Goal: Information Seeking & Learning: Learn about a topic

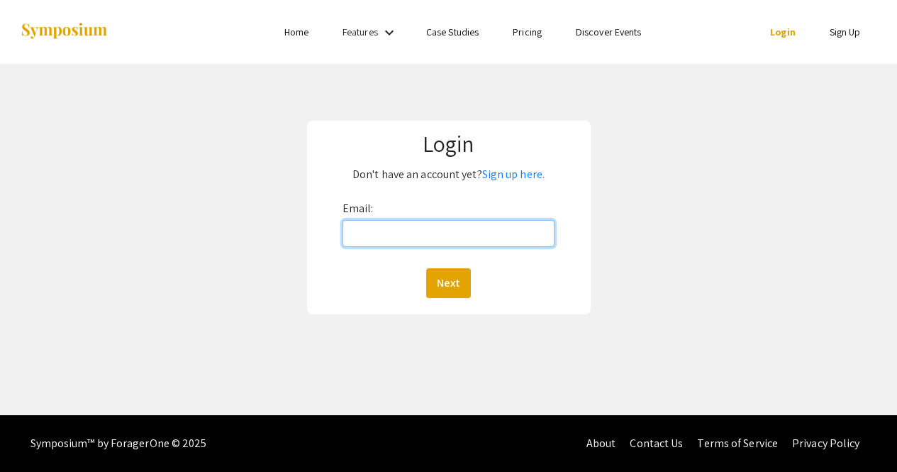
click at [395, 239] on input "Email:" at bounding box center [449, 233] width 213 height 27
type input "mitrevst@oregonstate.edu"
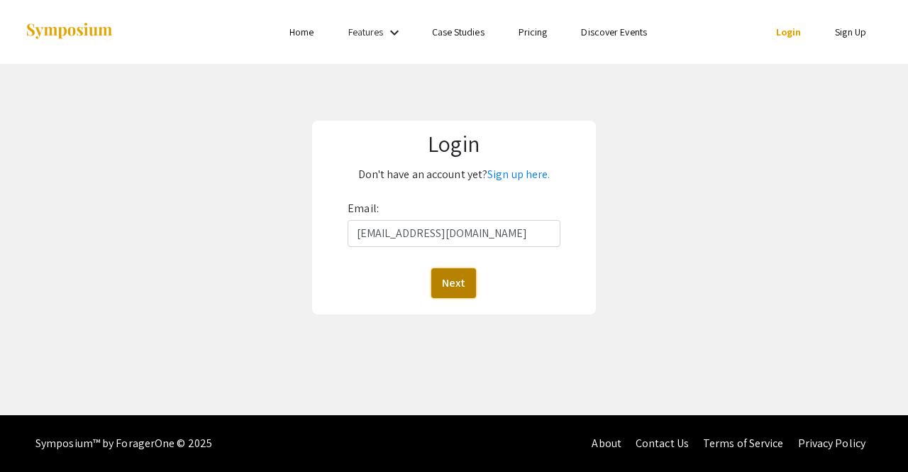
click at [446, 289] on button "Next" at bounding box center [453, 283] width 45 height 30
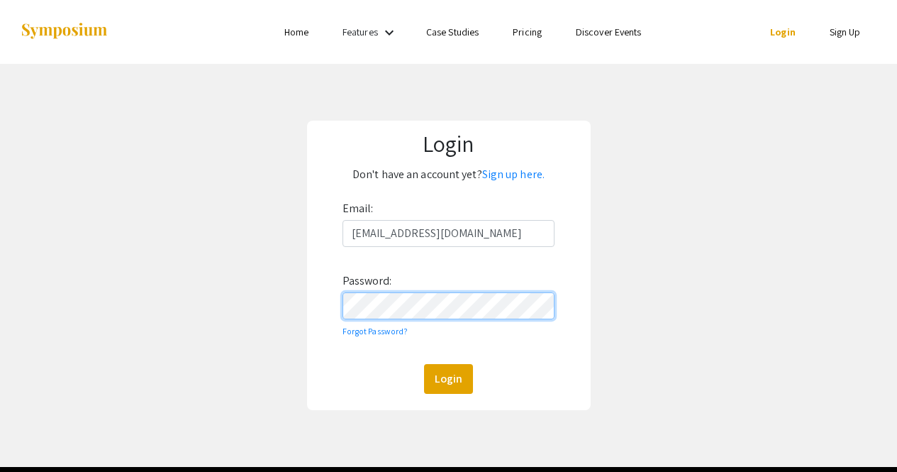
click at [424, 364] on button "Login" at bounding box center [448, 379] width 49 height 30
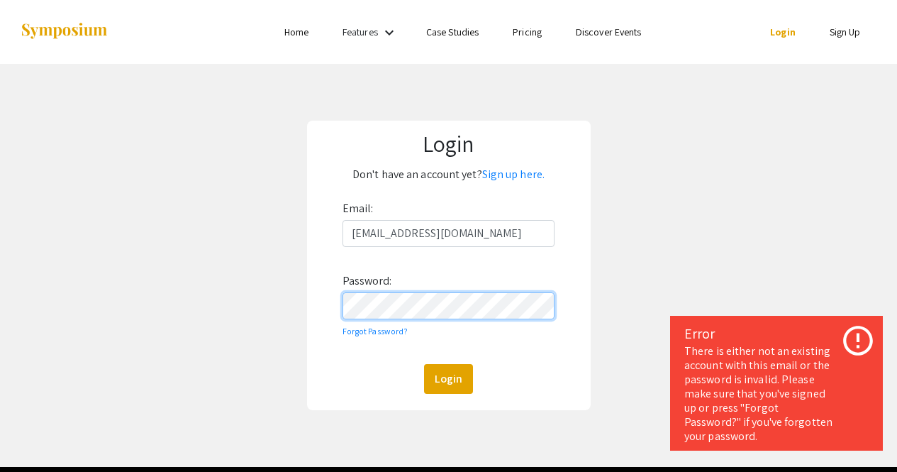
click at [305, 299] on div "Login Don't have an account yet? Sign up here. Email: mitrevst@oregonstate.edu …" at bounding box center [448, 265] width 919 height 403
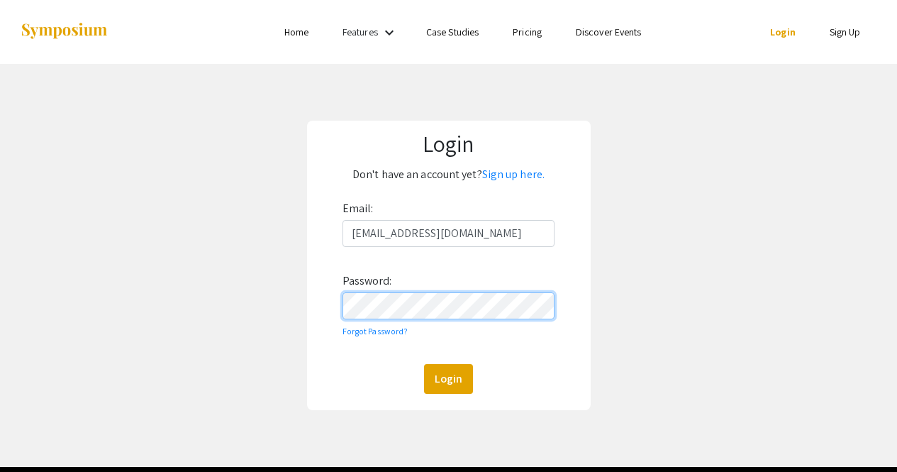
click at [424, 364] on button "Login" at bounding box center [448, 379] width 49 height 30
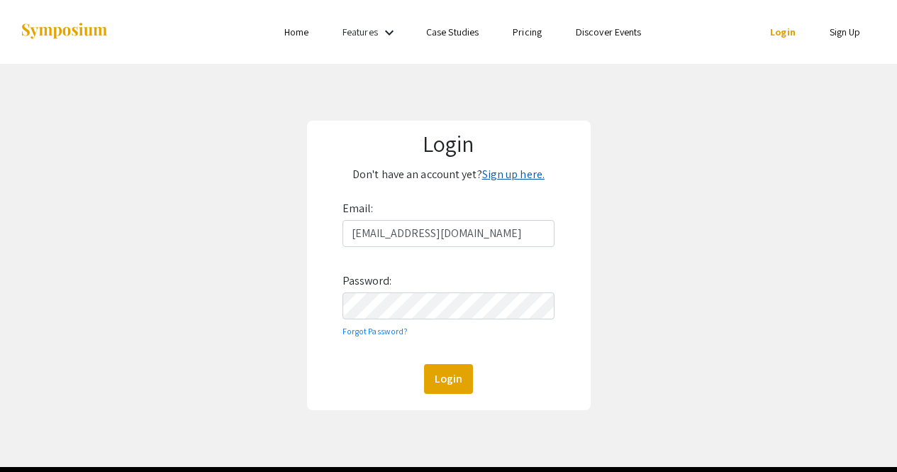
click at [519, 175] on link "Sign up here." at bounding box center [513, 174] width 62 height 15
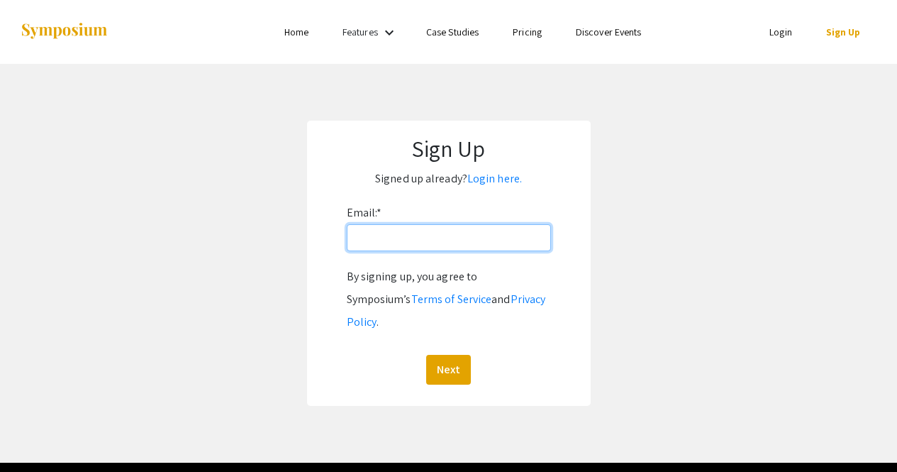
click at [399, 243] on input "Email: *" at bounding box center [449, 237] width 204 height 27
type input "mitrevst@oregonstate.edu"
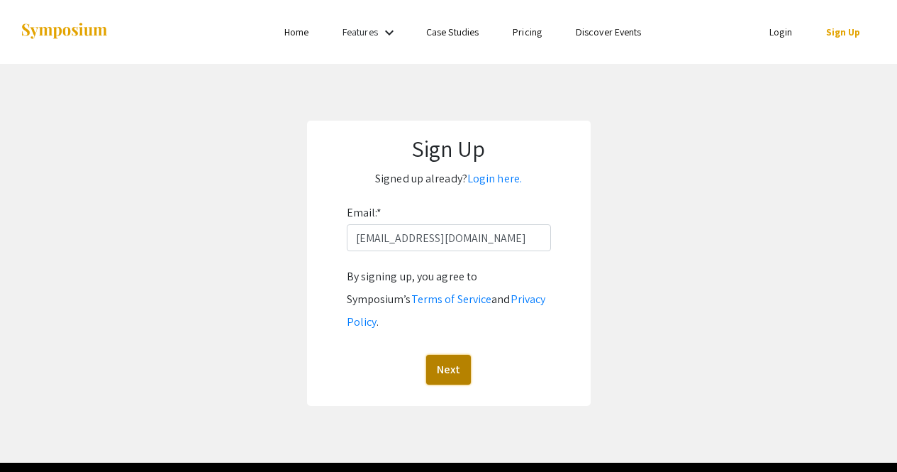
click at [460, 355] on button "Next" at bounding box center [448, 370] width 45 height 30
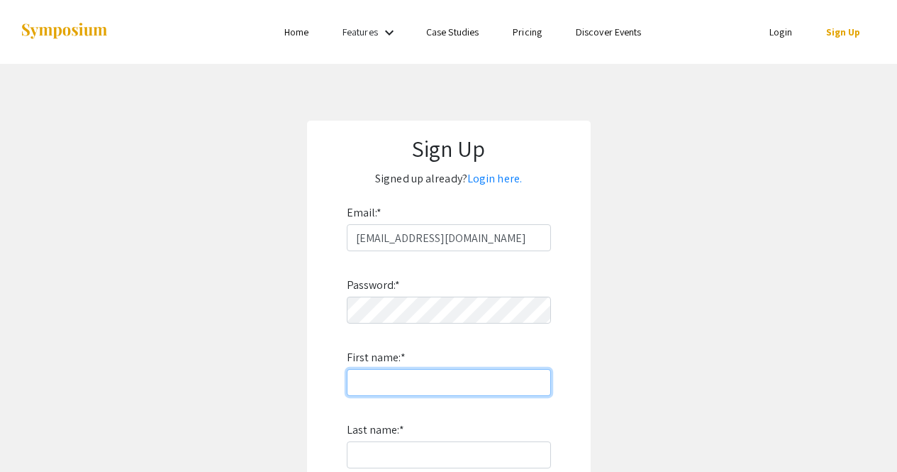
click at [376, 380] on input "First name: *" at bounding box center [449, 382] width 204 height 27
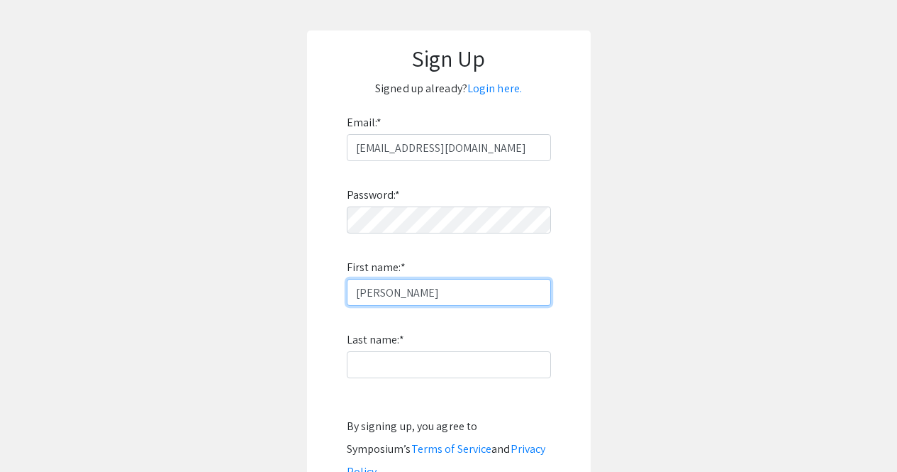
scroll to position [91, 0]
type input "Troy"
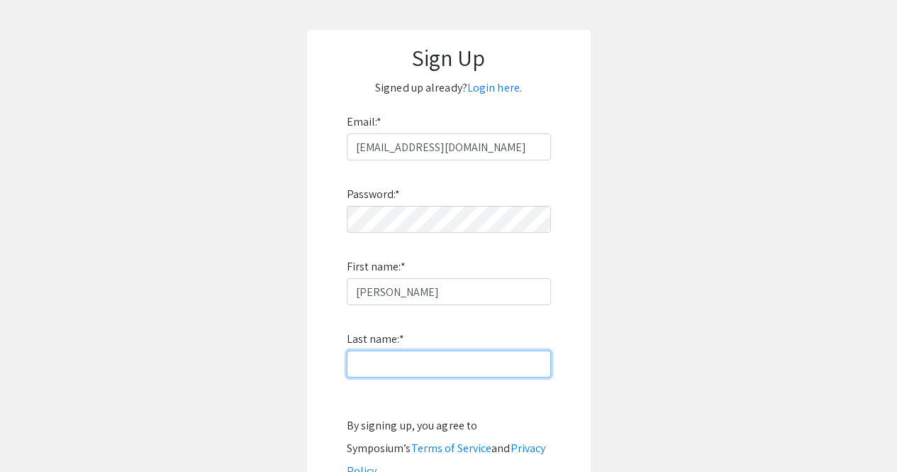
click at [370, 370] on input "Last name: *" at bounding box center [449, 363] width 204 height 27
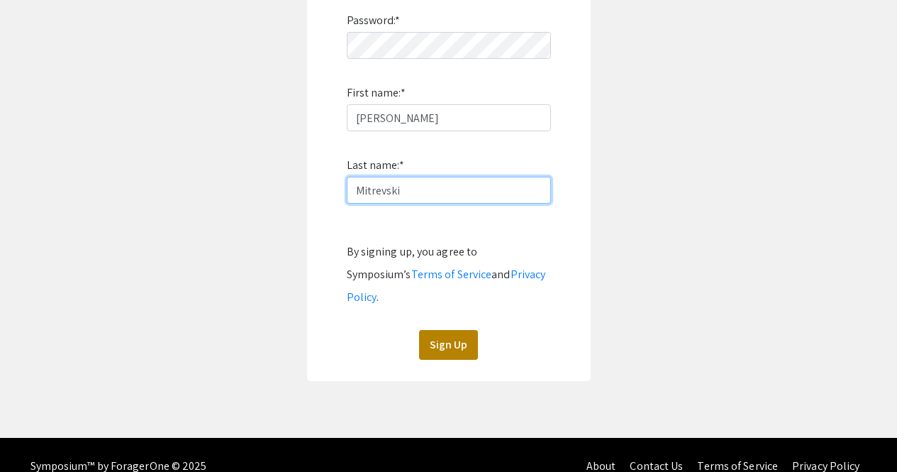
type input "Mitrevski"
click at [444, 330] on button "Sign Up" at bounding box center [448, 345] width 59 height 30
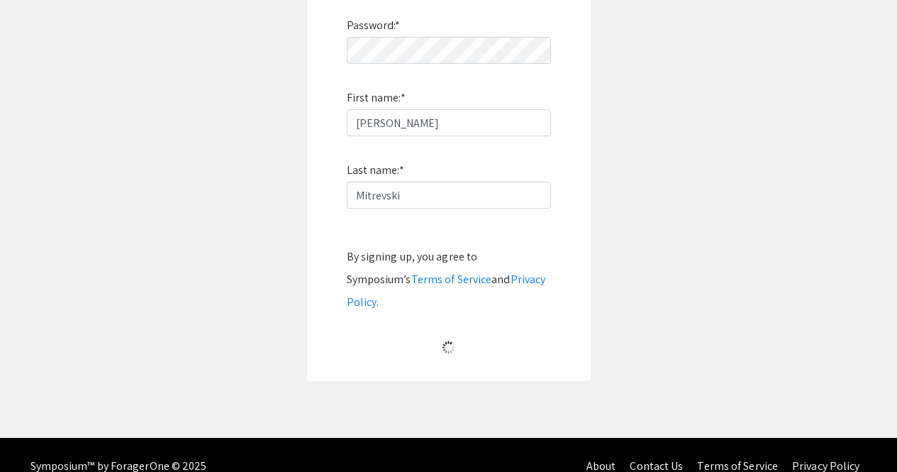
scroll to position [60, 0]
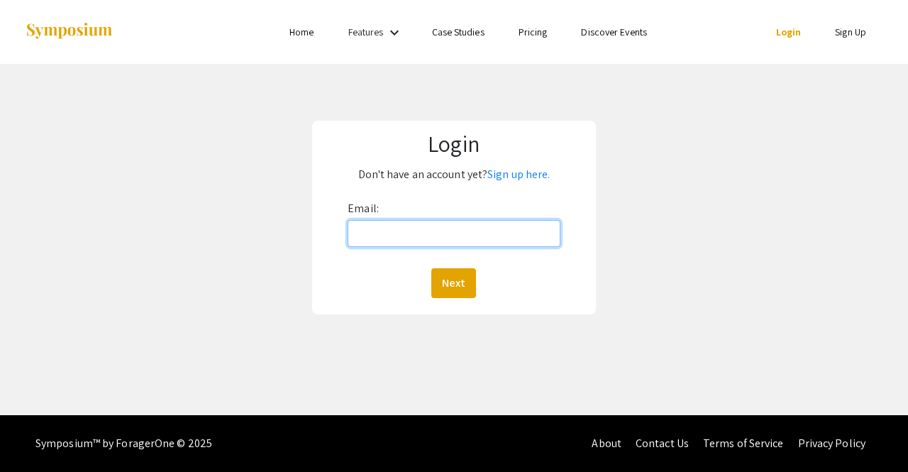
click at [385, 233] on input "Email:" at bounding box center [454, 233] width 213 height 27
type input "mitrevst@oregonstate.edu"
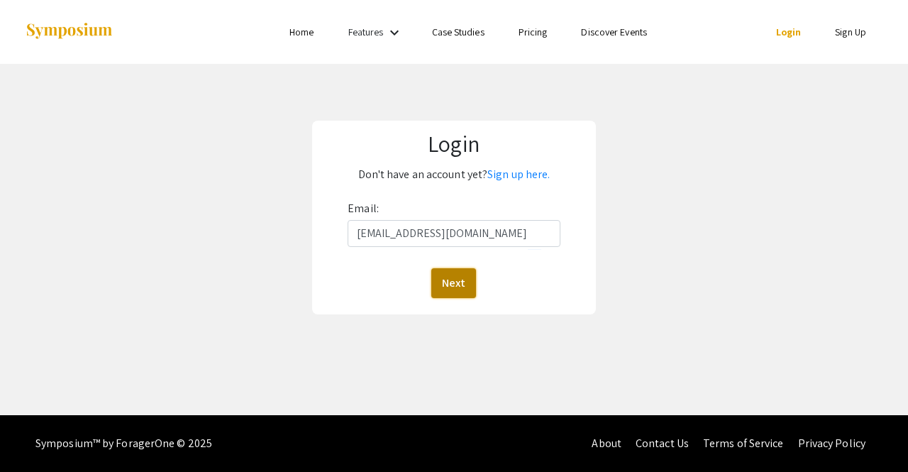
click at [459, 282] on button "Next" at bounding box center [453, 283] width 45 height 30
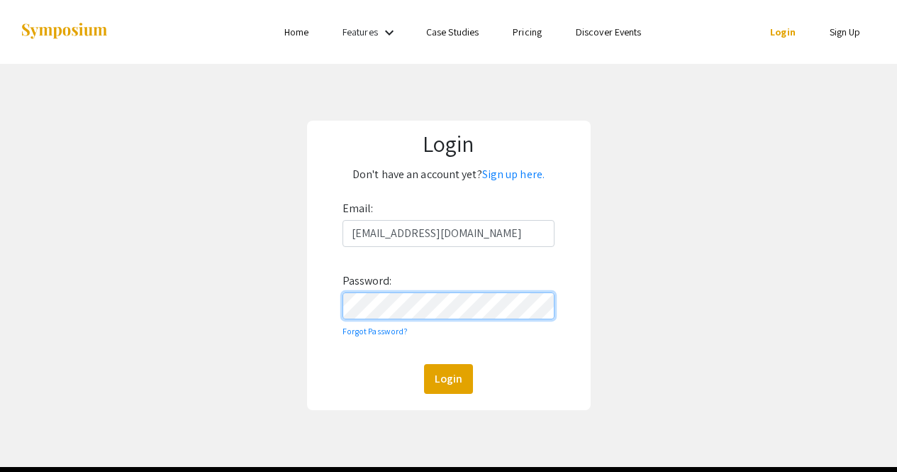
click at [424, 364] on button "Login" at bounding box center [448, 379] width 49 height 30
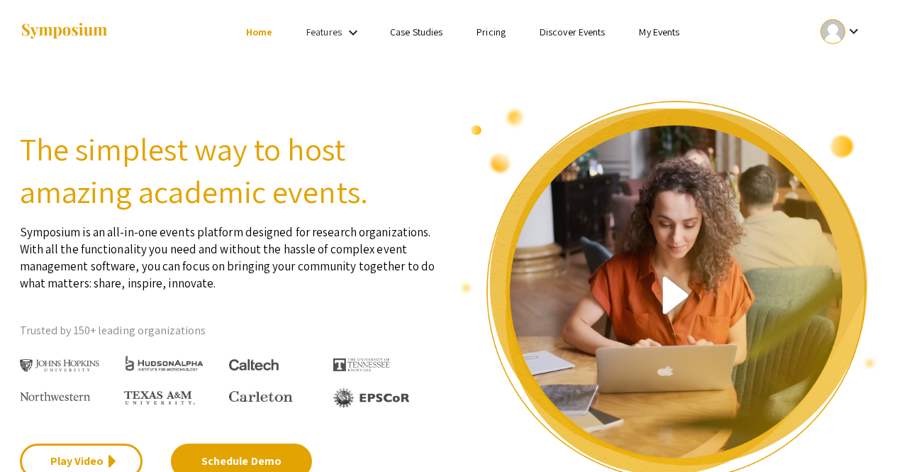
click at [563, 31] on link "Discover Events" at bounding box center [573, 32] width 66 height 13
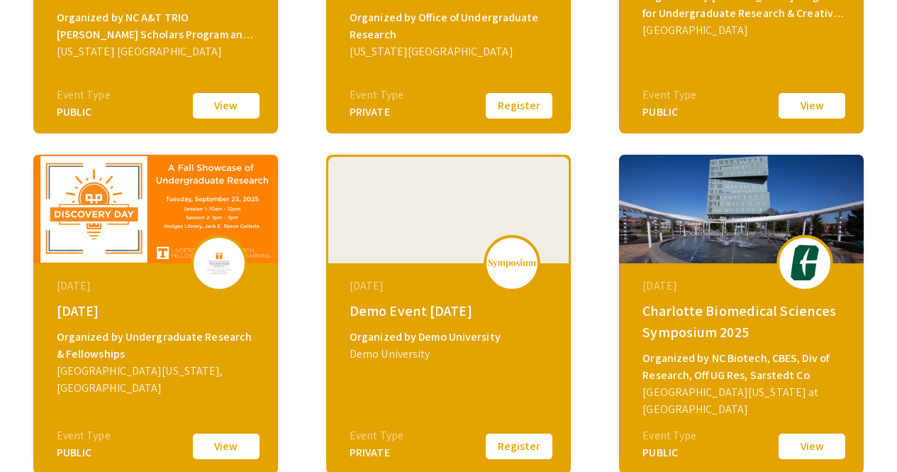
scroll to position [625, 0]
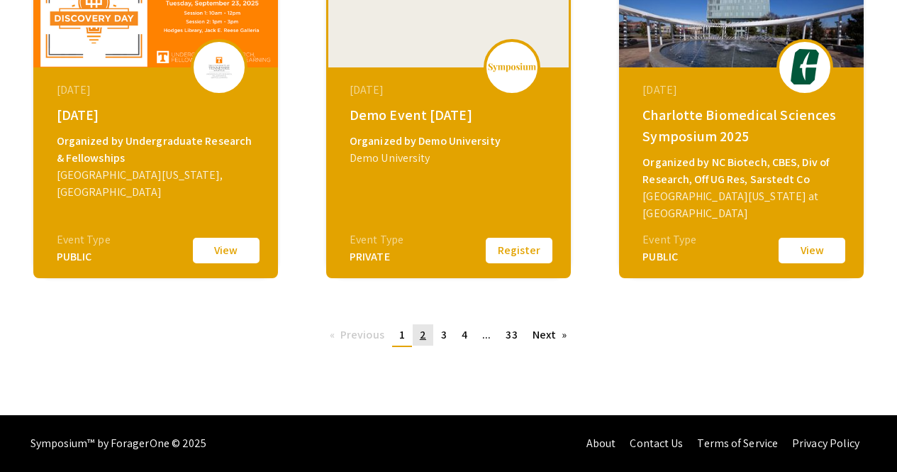
click at [426, 341] on link "page 2" at bounding box center [423, 334] width 21 height 21
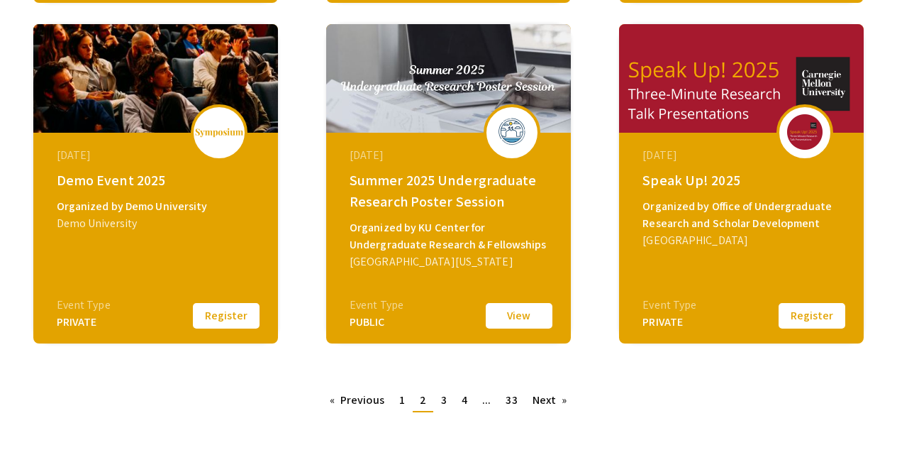
scroll to position [625, 0]
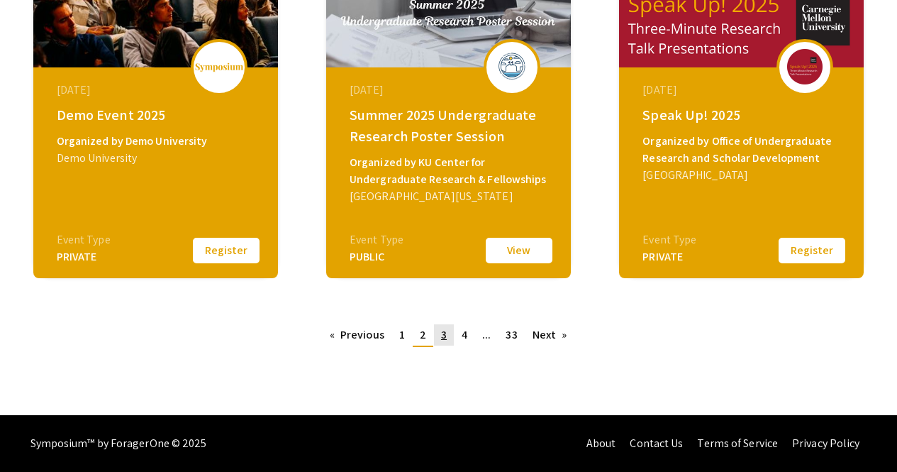
click at [445, 340] on span "3" at bounding box center [444, 334] width 6 height 15
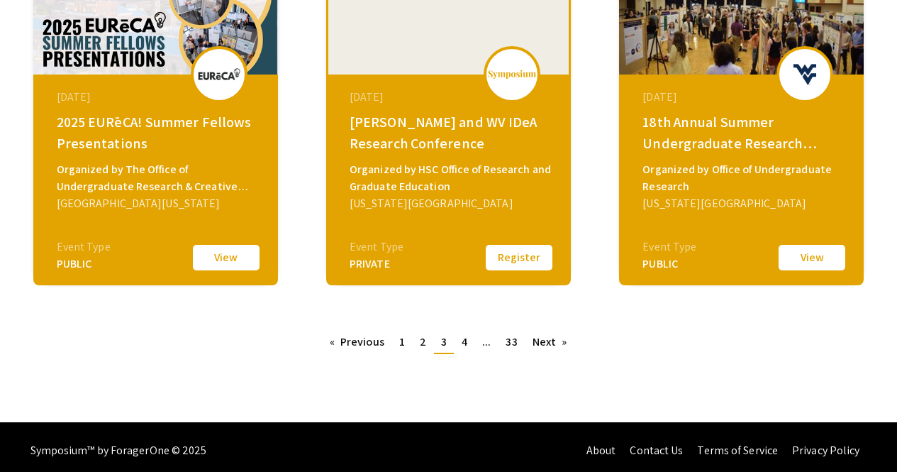
scroll to position [625, 0]
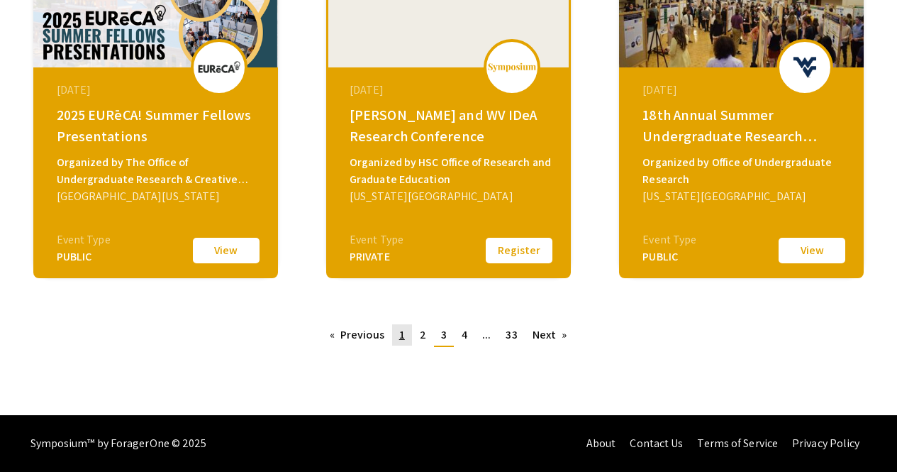
click at [402, 341] on span "1" at bounding box center [402, 334] width 6 height 15
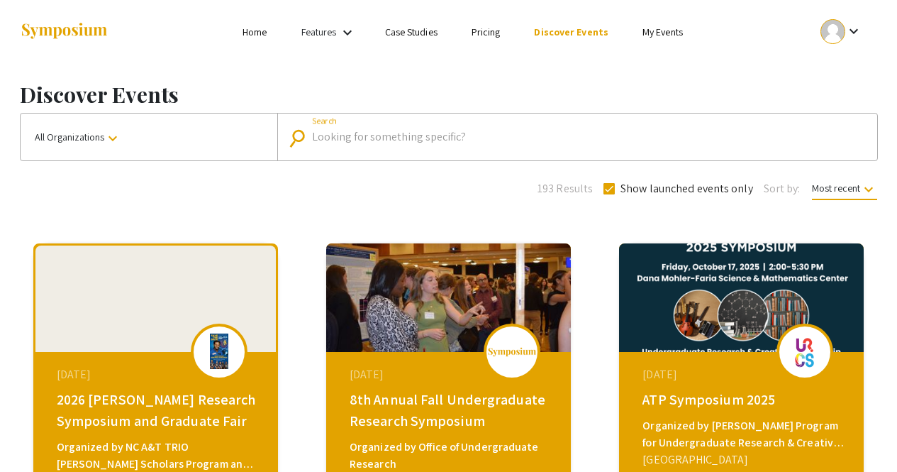
click at [372, 137] on input "Search" at bounding box center [585, 137] width 546 height 13
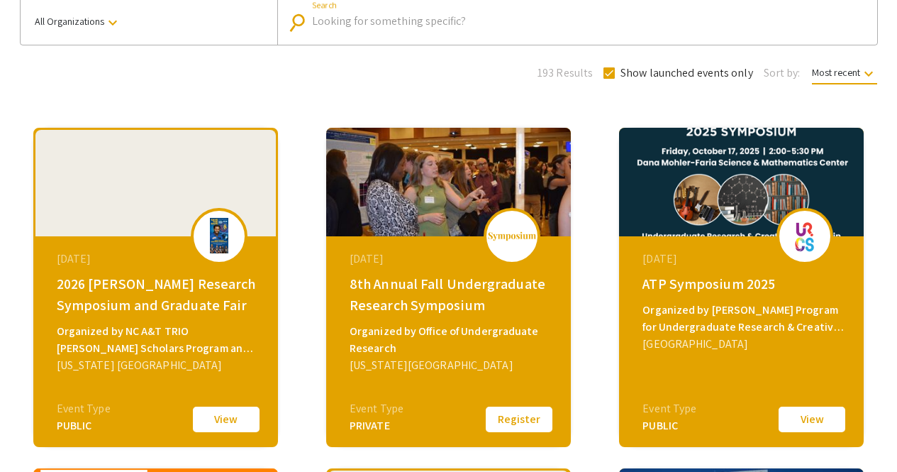
scroll to position [116, 0]
click at [608, 80] on label "Show launched events only" at bounding box center [679, 73] width 150 height 17
click at [609, 79] on input "Show launched events only" at bounding box center [609, 79] width 1 height 1
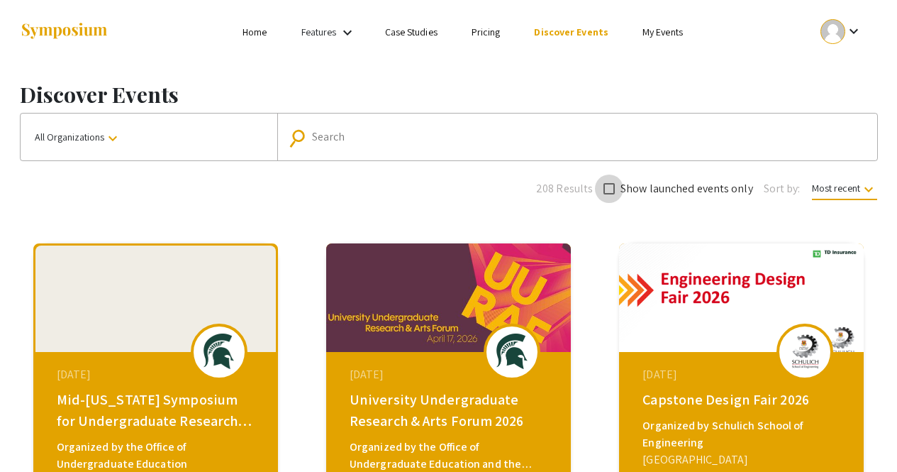
click at [609, 182] on label "Show launched events only" at bounding box center [679, 188] width 150 height 17
click at [609, 194] on input "Show launched events only" at bounding box center [609, 194] width 1 height 1
checkbox input "true"
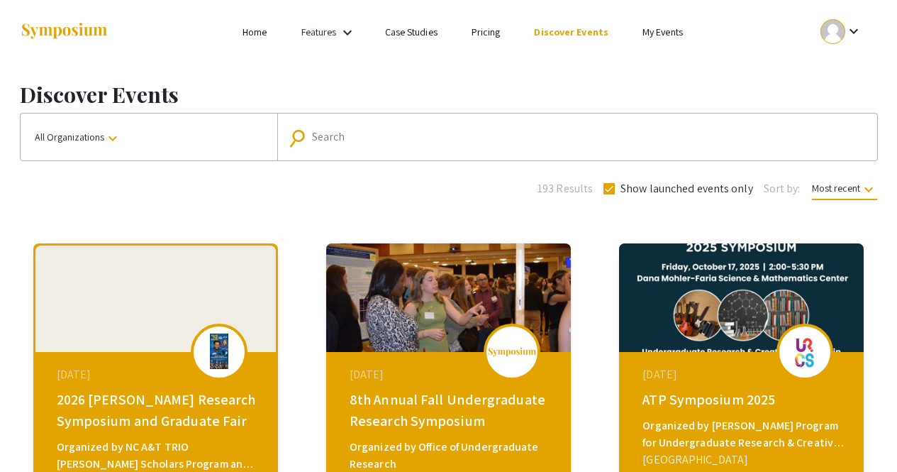
click at [327, 135] on input "Search" at bounding box center [585, 137] width 546 height 13
click at [356, 145] on div "Search" at bounding box center [585, 137] width 546 height 23
type input "oregon state university"
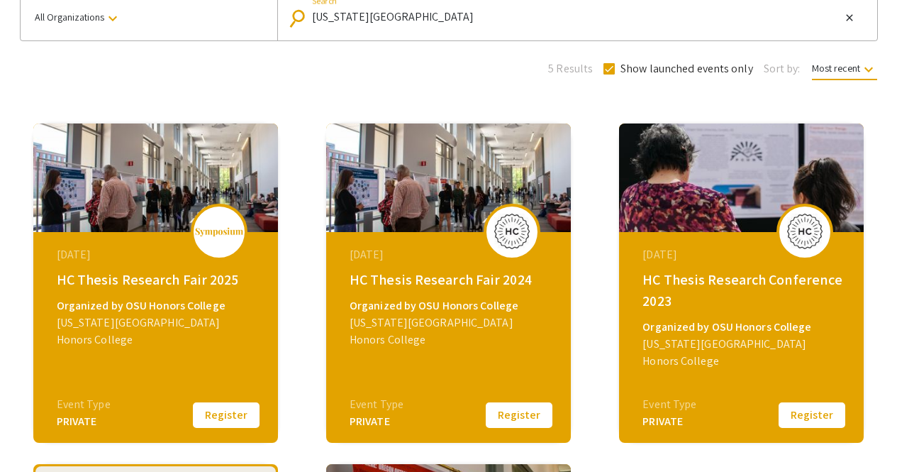
scroll to position [122, 0]
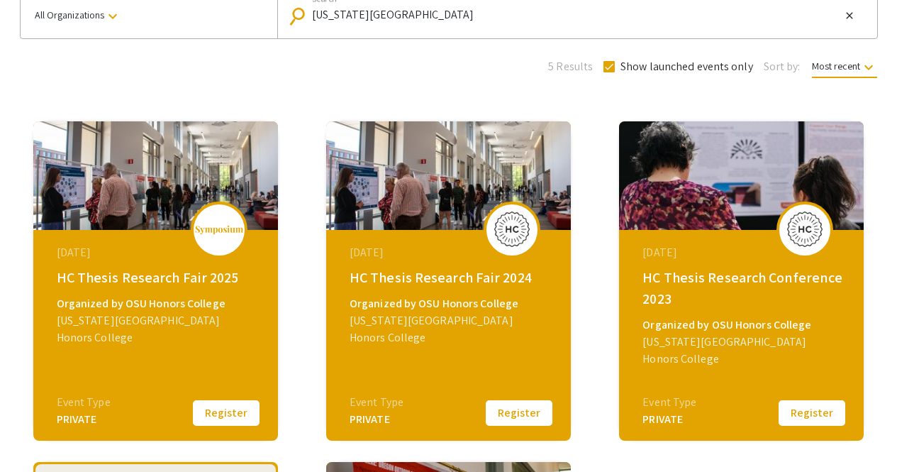
click at [189, 371] on div "March 11, 2025 HC Thesis Research Fair 2025 Organized by OSU Honors College Ore…" at bounding box center [157, 318] width 244 height 177
click at [221, 410] on button "Register" at bounding box center [226, 413] width 71 height 30
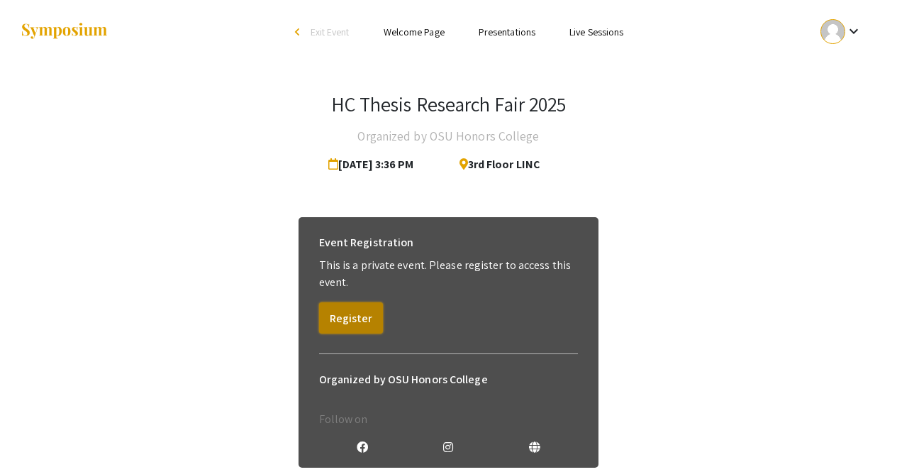
click at [360, 304] on button "Register" at bounding box center [351, 317] width 64 height 31
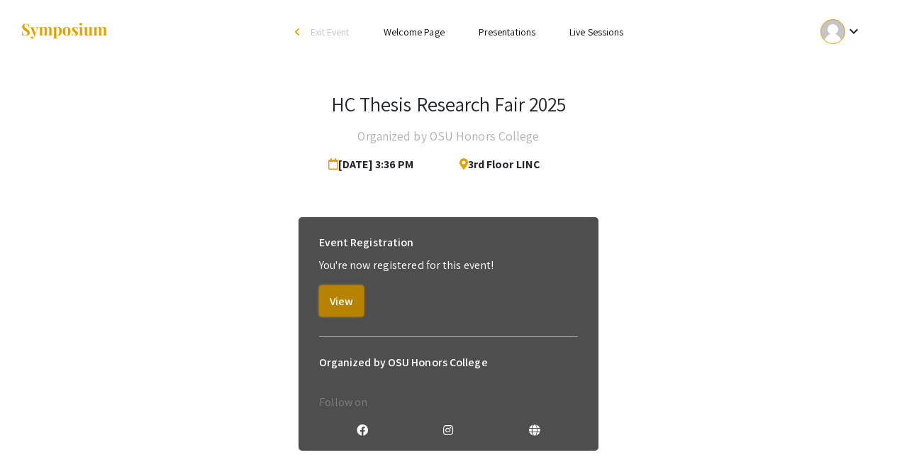
click at [349, 302] on button "View" at bounding box center [341, 300] width 45 height 31
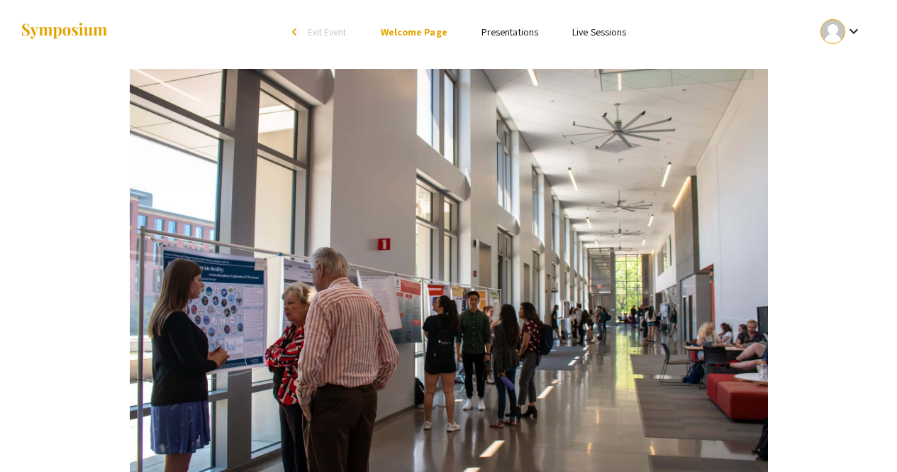
click at [531, 26] on link "Presentations" at bounding box center [510, 32] width 57 height 13
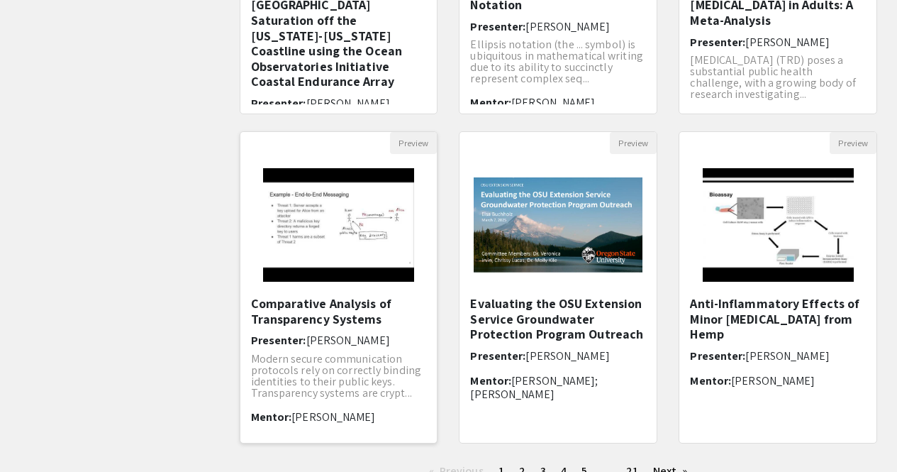
scroll to position [469, 0]
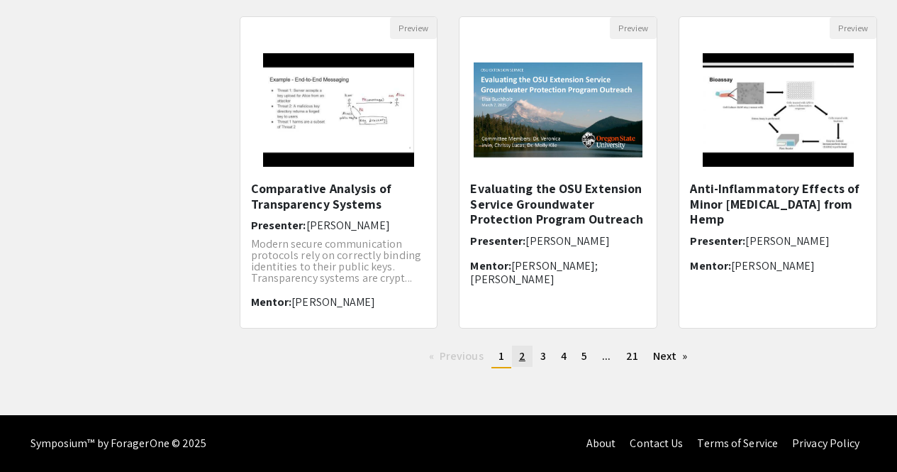
click at [522, 355] on span "2" at bounding box center [522, 355] width 6 height 15
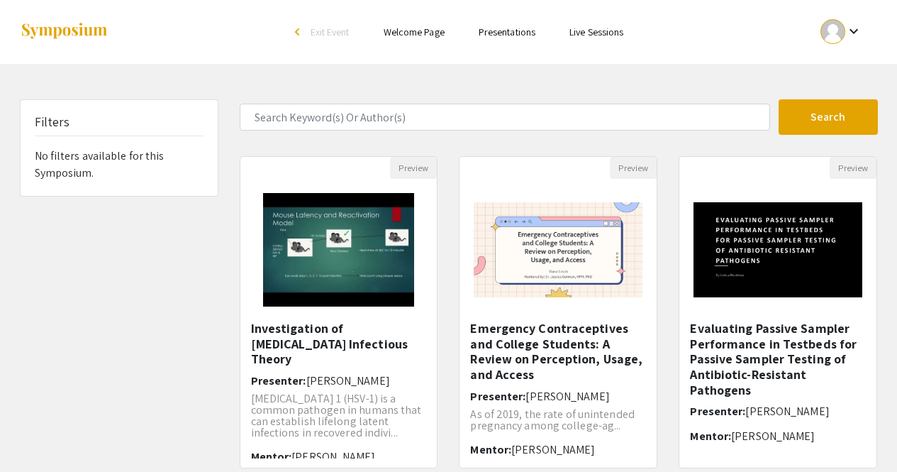
scroll to position [469, 0]
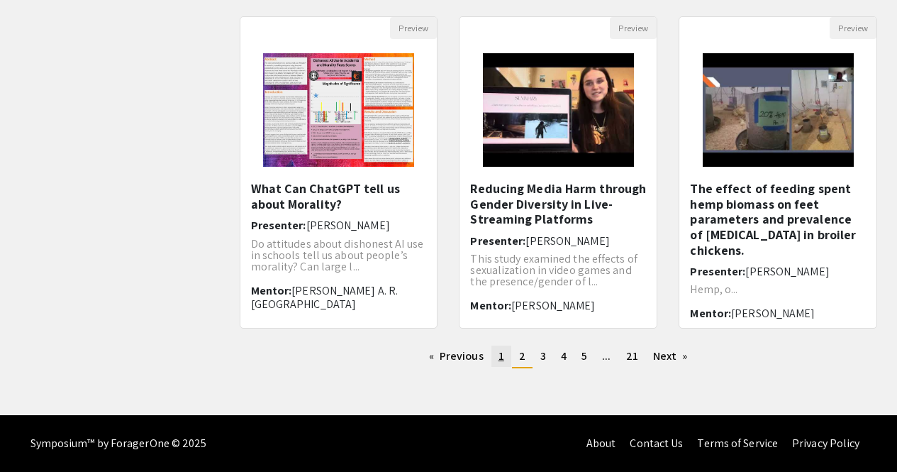
drag, startPoint x: 500, startPoint y: 367, endPoint x: 500, endPoint y: 357, distance: 9.9
click at [500, 357] on ul "Previous page 2 / 21 page 1 You're on page 2 page 3 page 4 page 5 page ... page…" at bounding box center [559, 356] width 638 height 23
click at [500, 357] on span "1" at bounding box center [502, 355] width 6 height 15
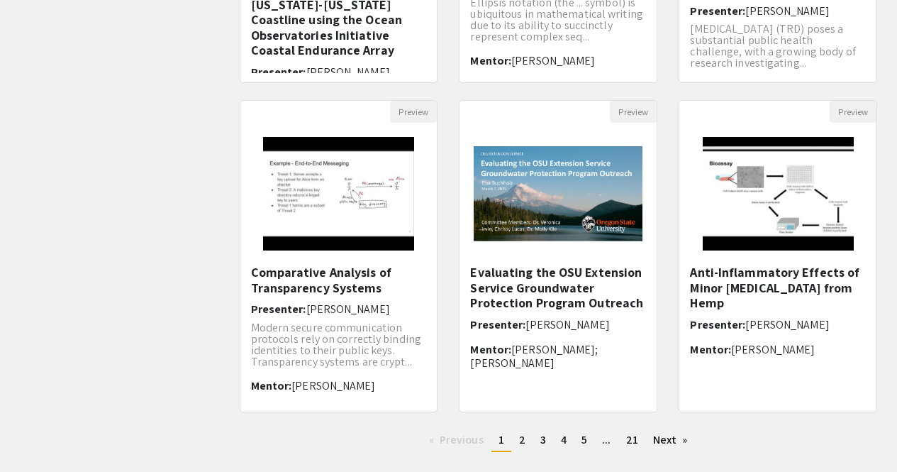
scroll to position [469, 0]
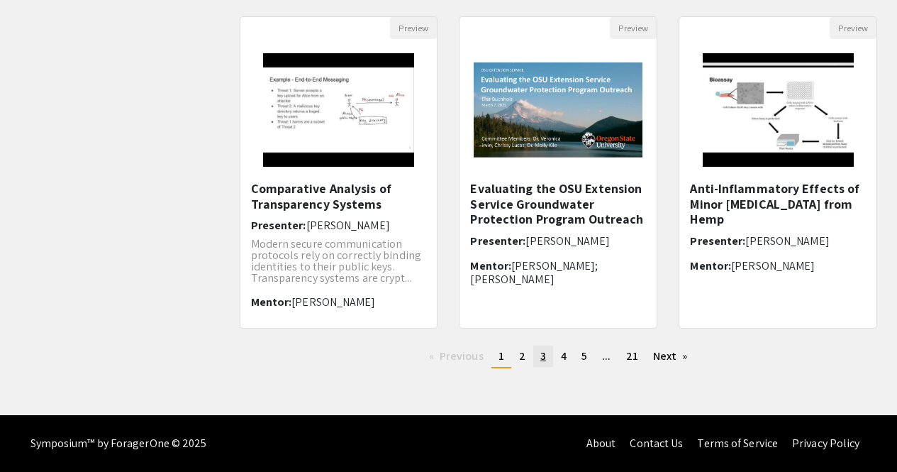
click at [541, 358] on span "3" at bounding box center [544, 355] width 6 height 15
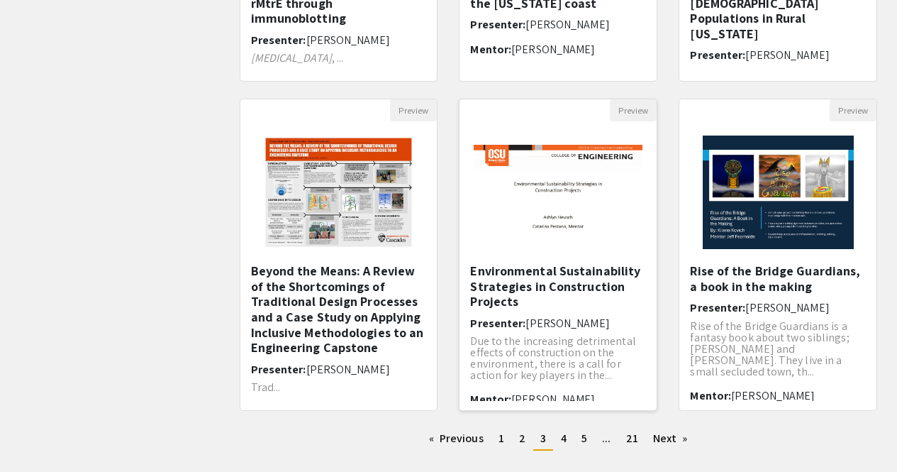
scroll to position [469, 0]
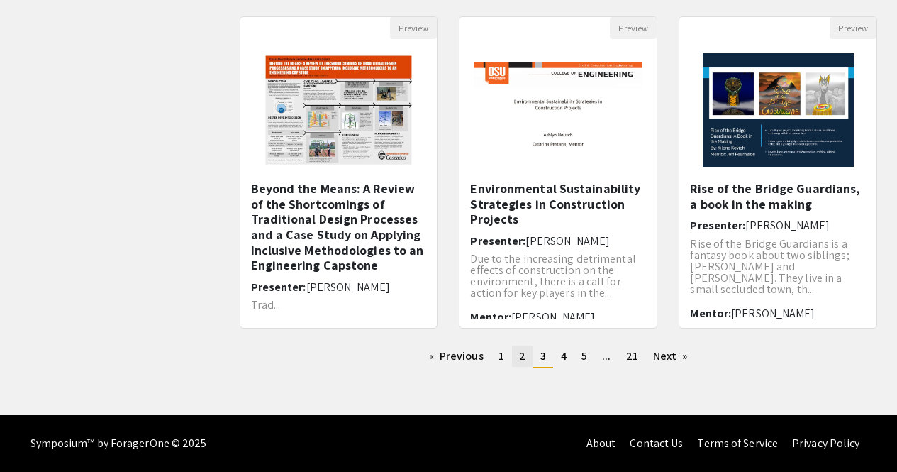
click at [516, 360] on link "page 2" at bounding box center [522, 355] width 21 height 21
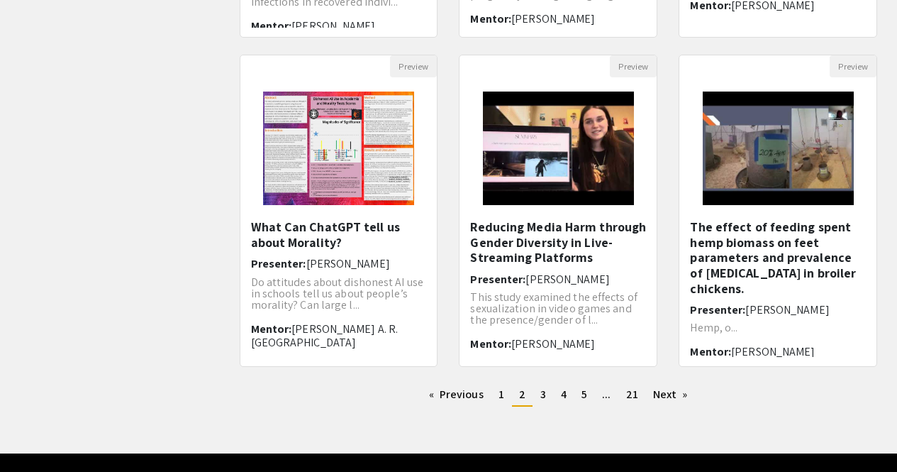
scroll to position [431, 0]
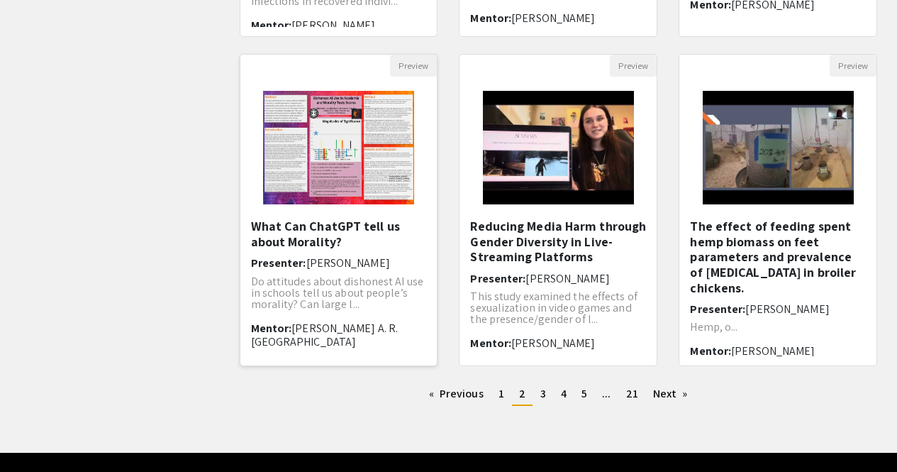
click at [383, 215] on img "Open Presentation <p>What Can ChatGPT tell us about Morality?</p>" at bounding box center [338, 148] width 179 height 142
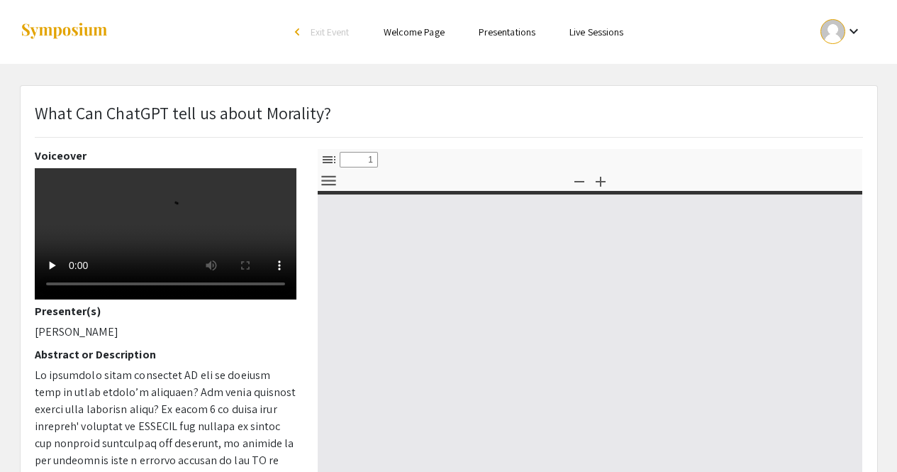
select select "custom"
type input "0"
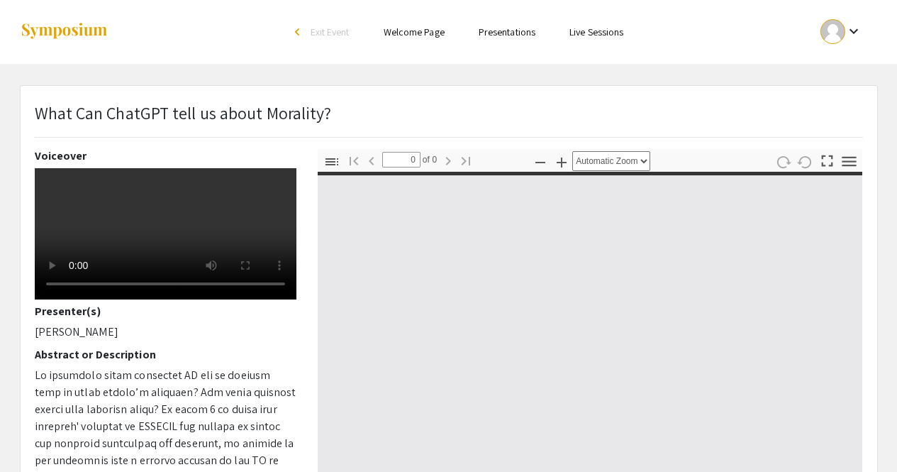
select select "custom"
type input "1"
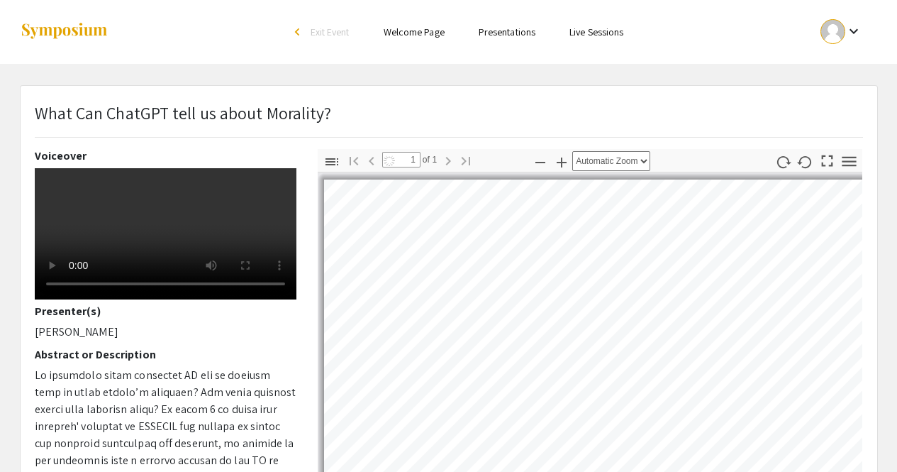
select select "auto"
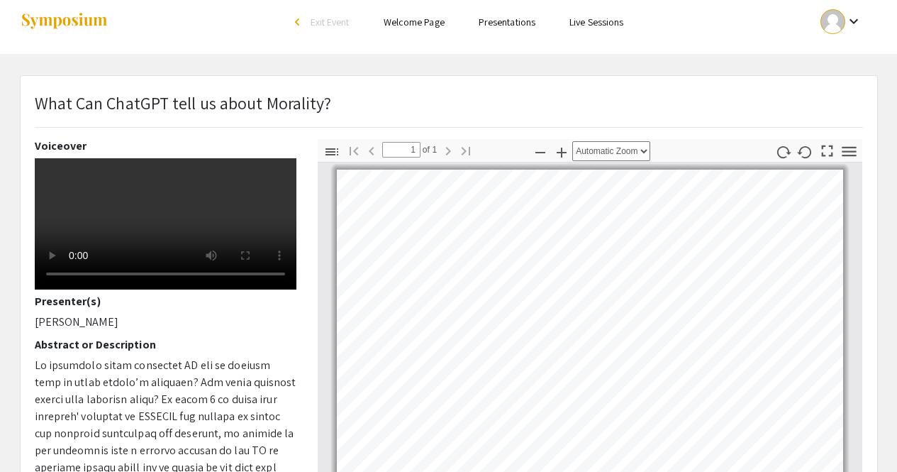
scroll to position [9, 0]
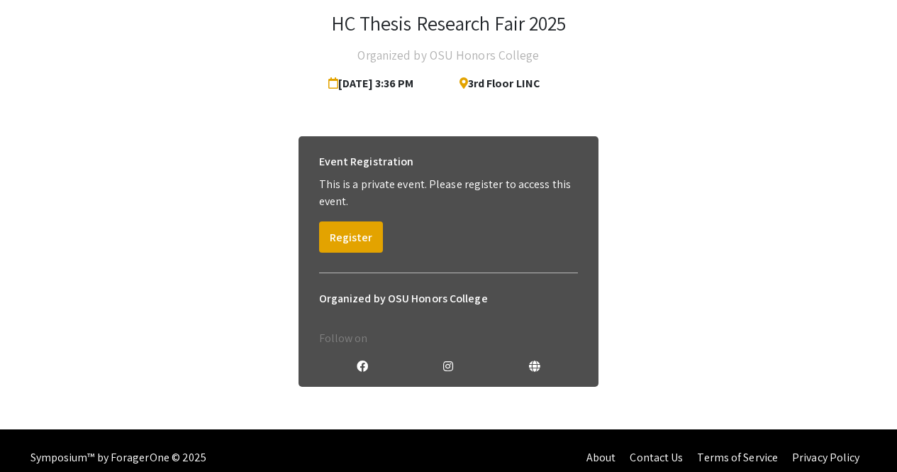
scroll to position [77, 0]
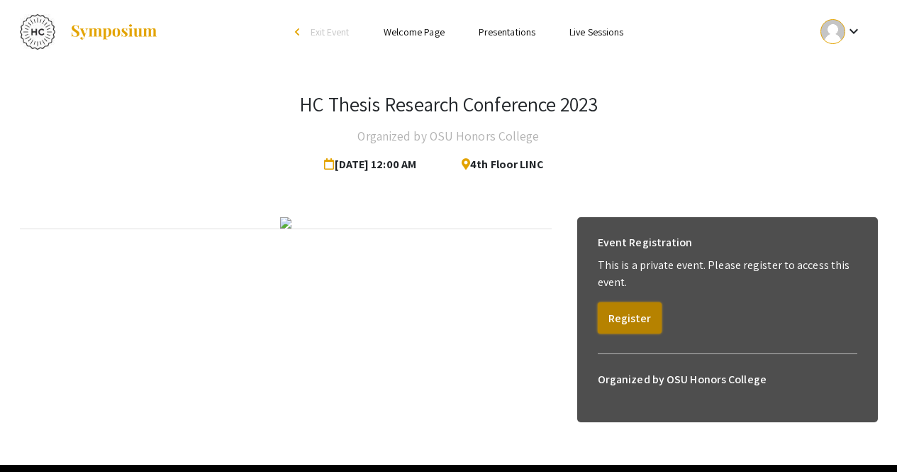
click at [630, 325] on button "Register" at bounding box center [630, 317] width 64 height 31
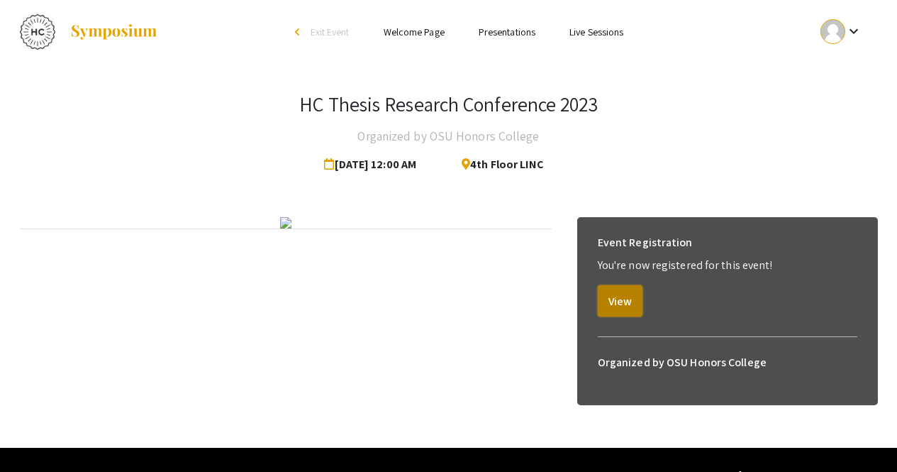
click at [618, 306] on button "View" at bounding box center [620, 300] width 45 height 31
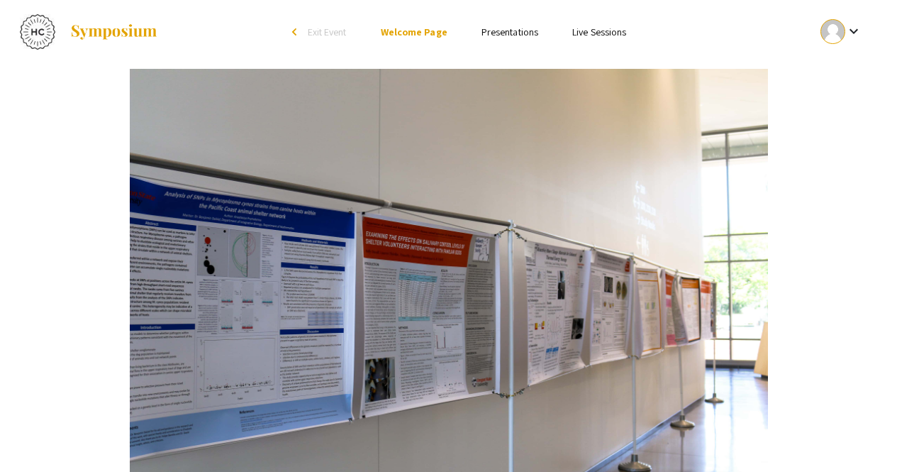
click at [519, 33] on link "Presentations" at bounding box center [510, 32] width 57 height 13
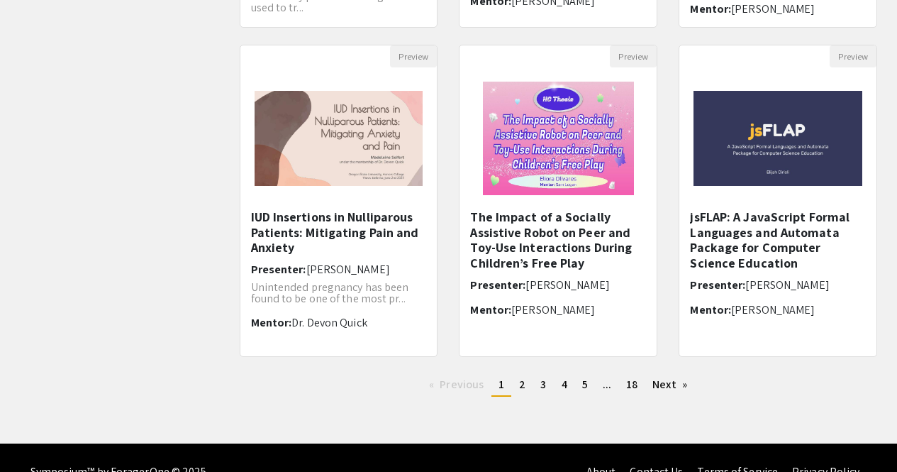
scroll to position [443, 0]
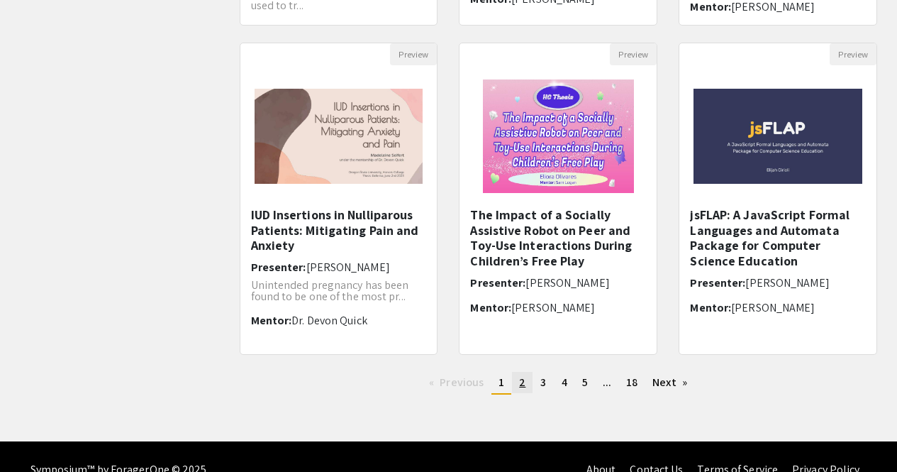
click at [524, 380] on span "2" at bounding box center [522, 382] width 6 height 15
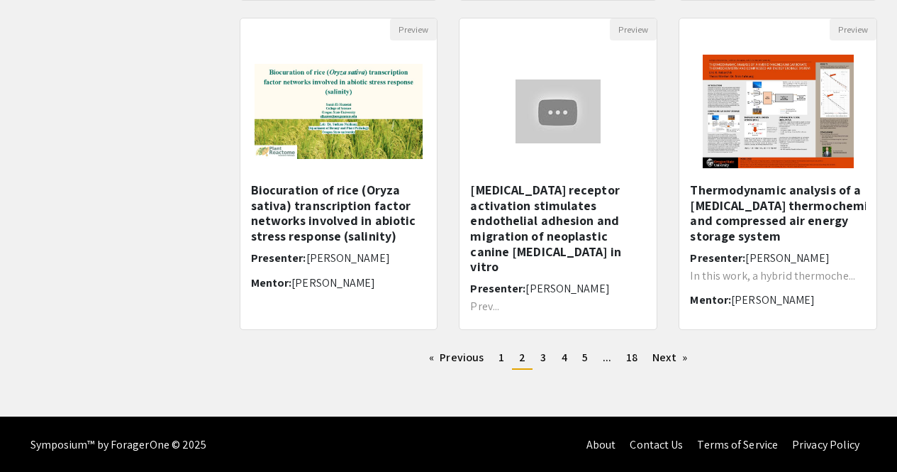
scroll to position [468, 0]
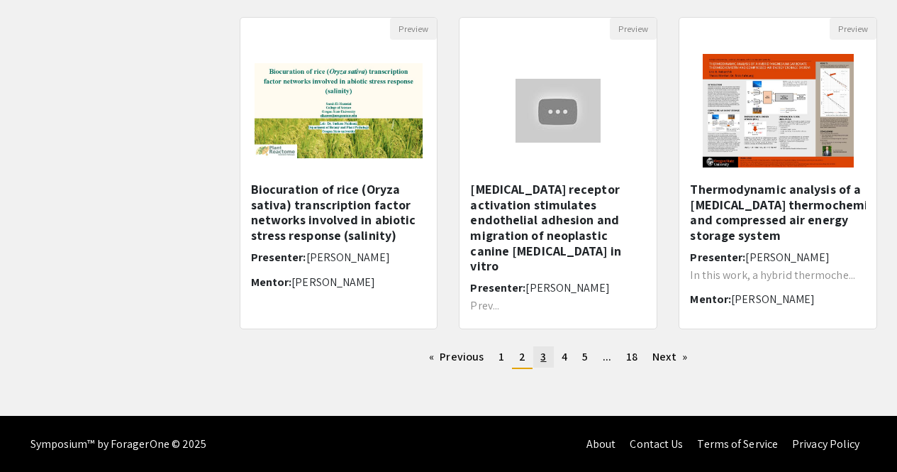
click at [541, 358] on span "3" at bounding box center [544, 356] width 6 height 15
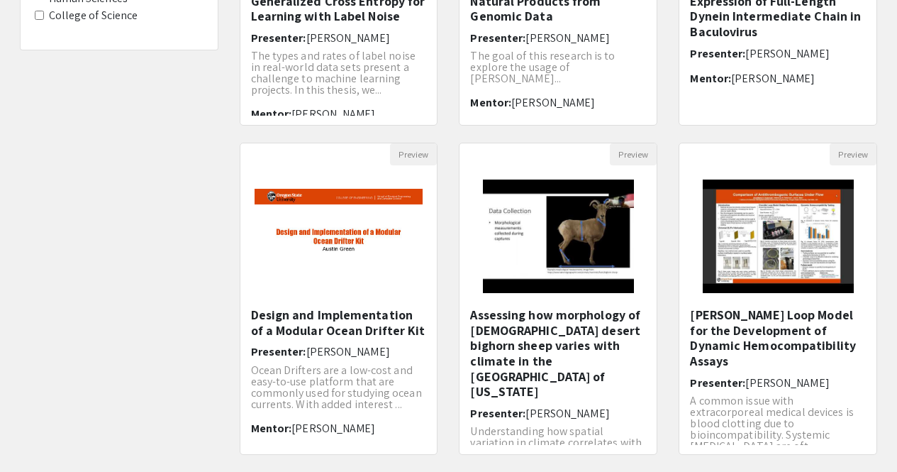
scroll to position [469, 0]
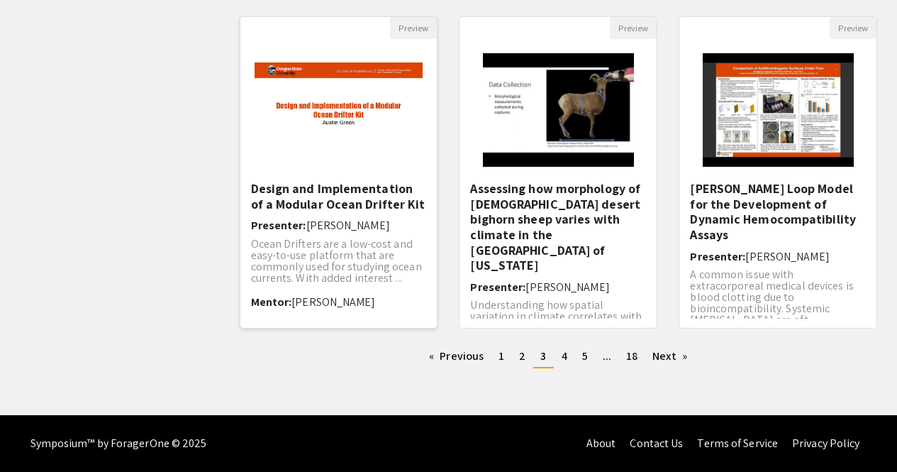
click at [342, 194] on h5 "Design and Implementation of a Modular Ocean Drifter Kit" at bounding box center [339, 196] width 176 height 31
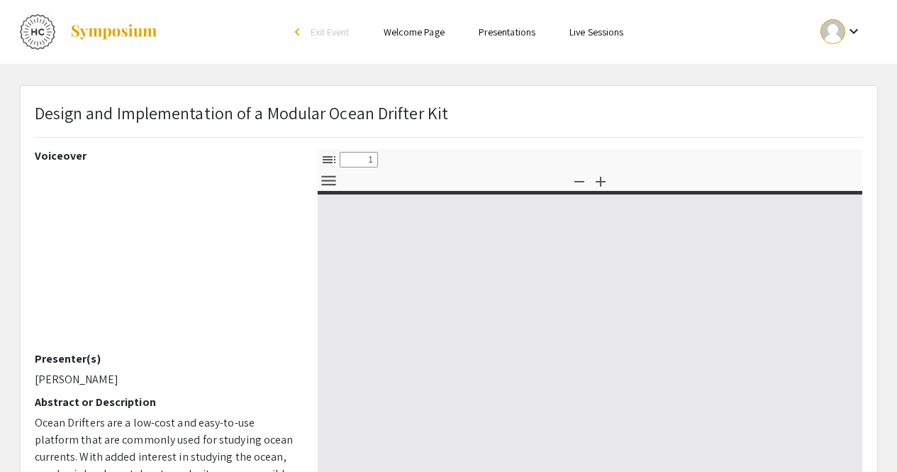
select select "custom"
type input "0"
select select "custom"
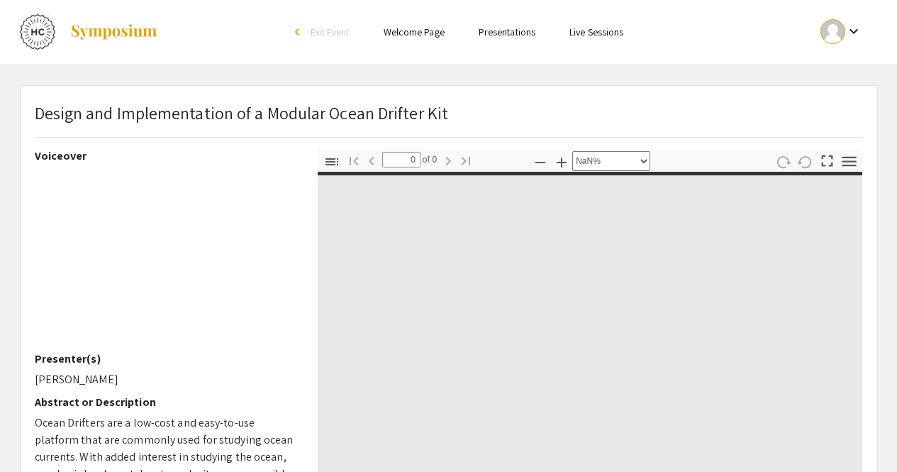
type input "1"
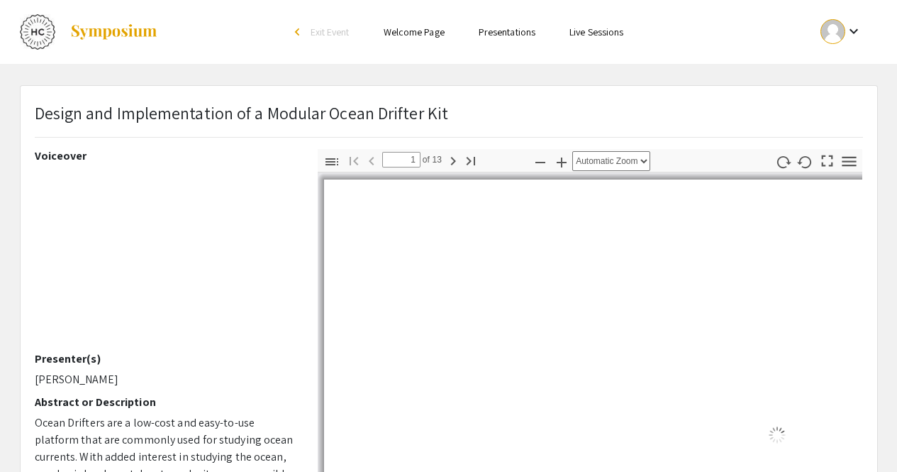
select select "auto"
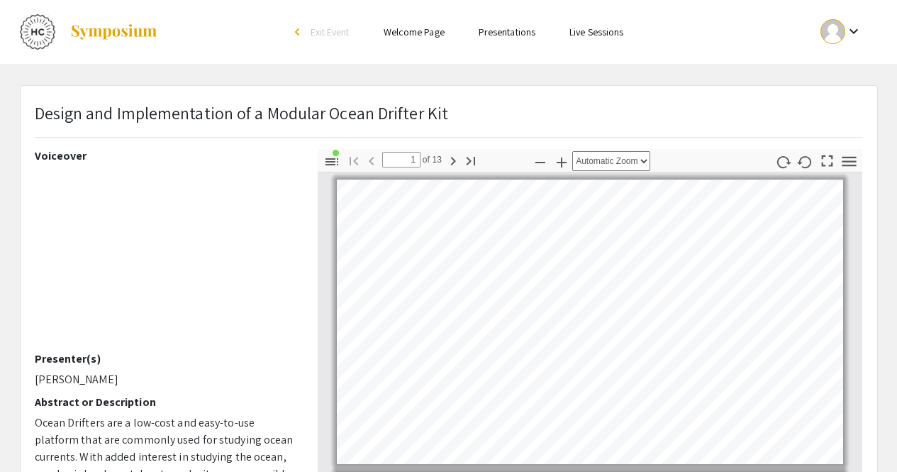
scroll to position [3, 0]
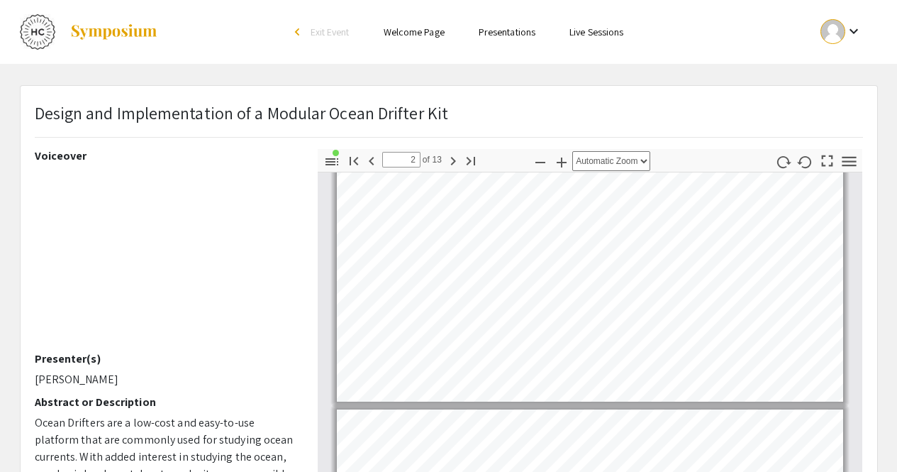
type input "3"
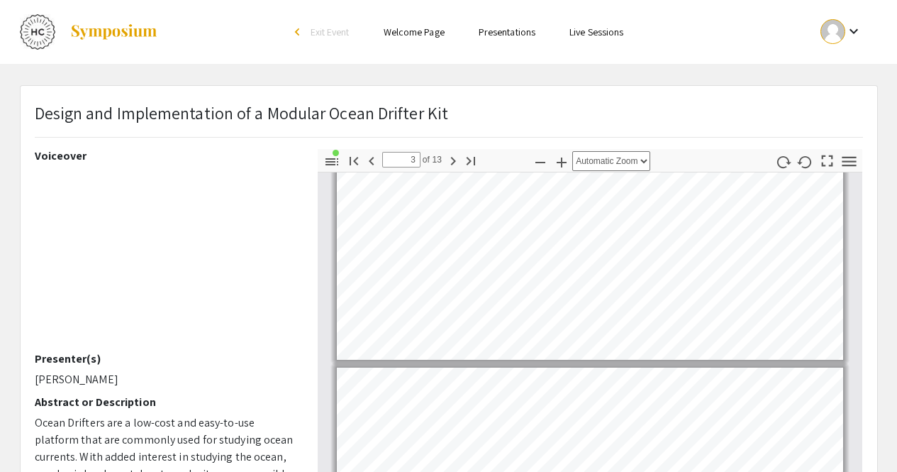
scroll to position [399, 0]
